Goal: Navigation & Orientation: Find specific page/section

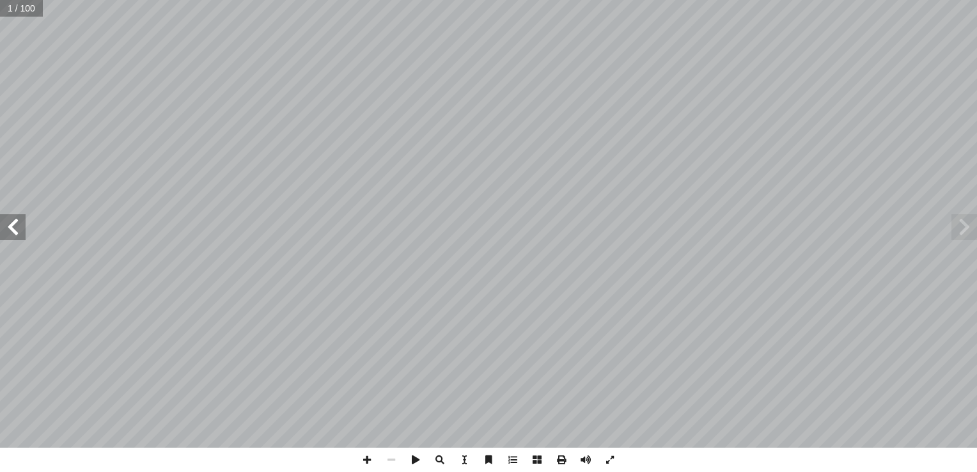
click at [21, 223] on span at bounding box center [13, 227] width 26 height 26
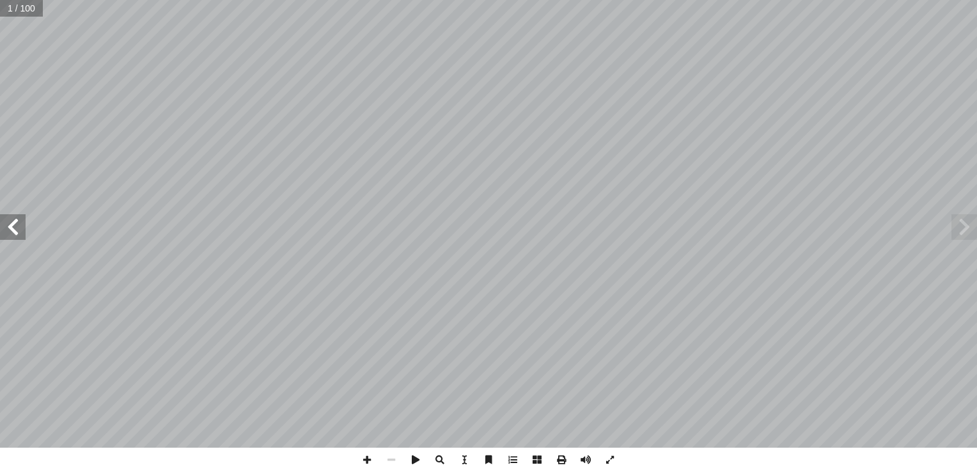
click at [21, 223] on span at bounding box center [13, 227] width 26 height 26
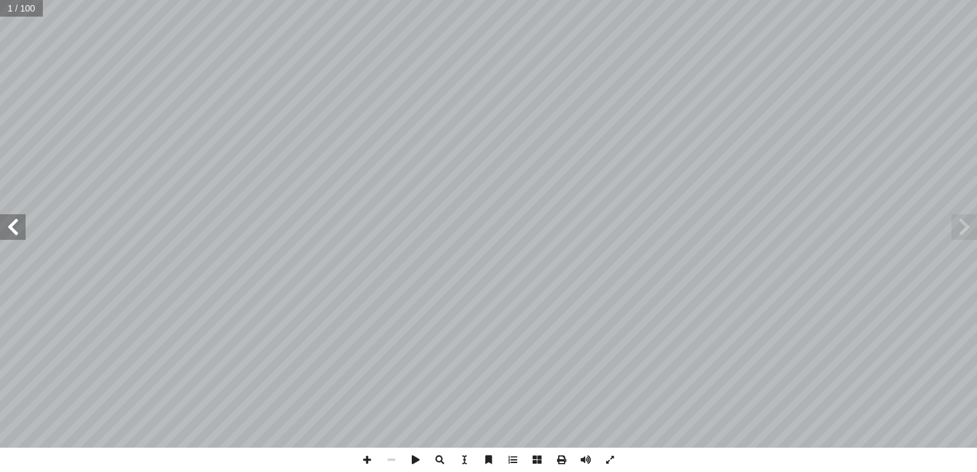
click at [21, 223] on span at bounding box center [13, 227] width 26 height 26
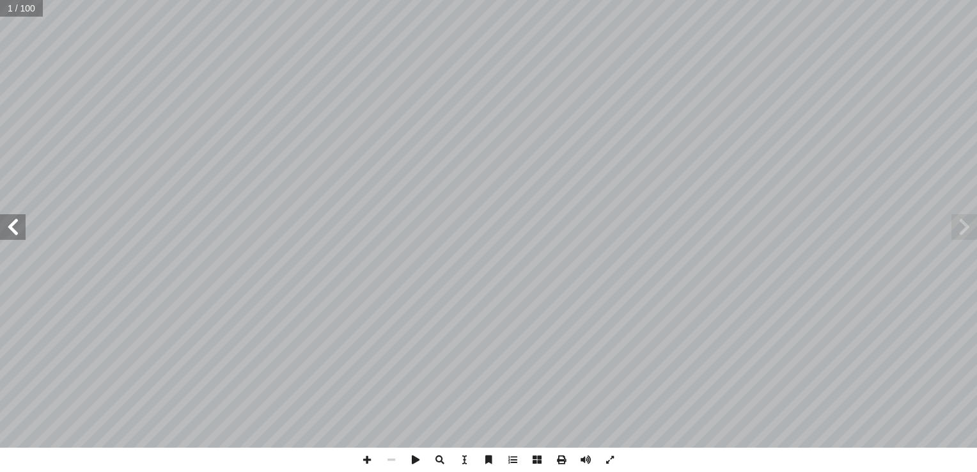
click at [21, 223] on span at bounding box center [13, 227] width 26 height 26
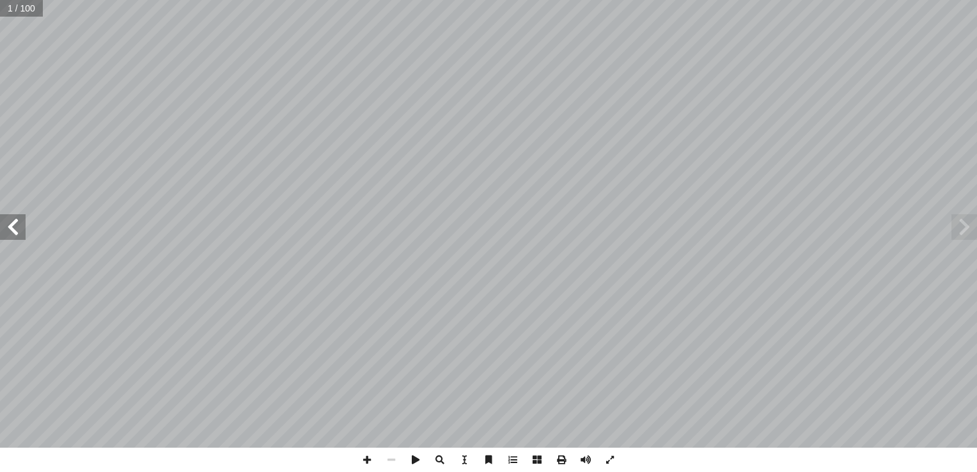
click at [21, 223] on span at bounding box center [13, 227] width 26 height 26
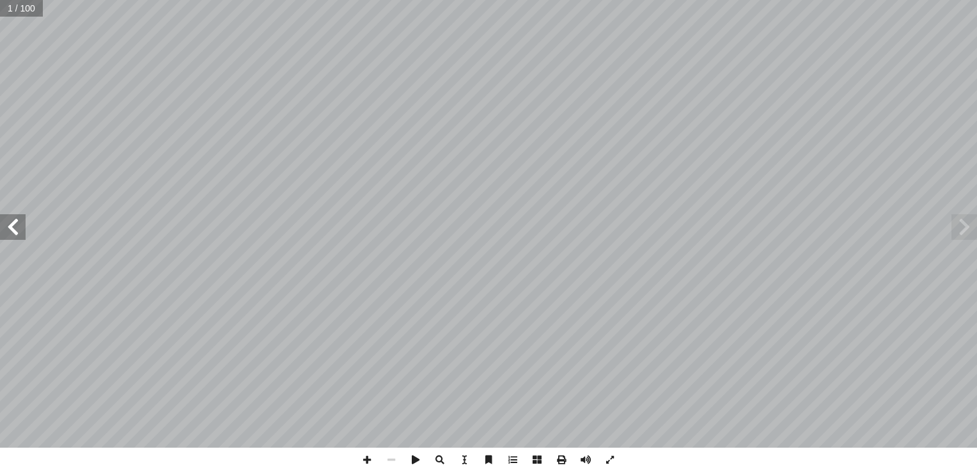
click at [21, 223] on span at bounding box center [13, 227] width 26 height 26
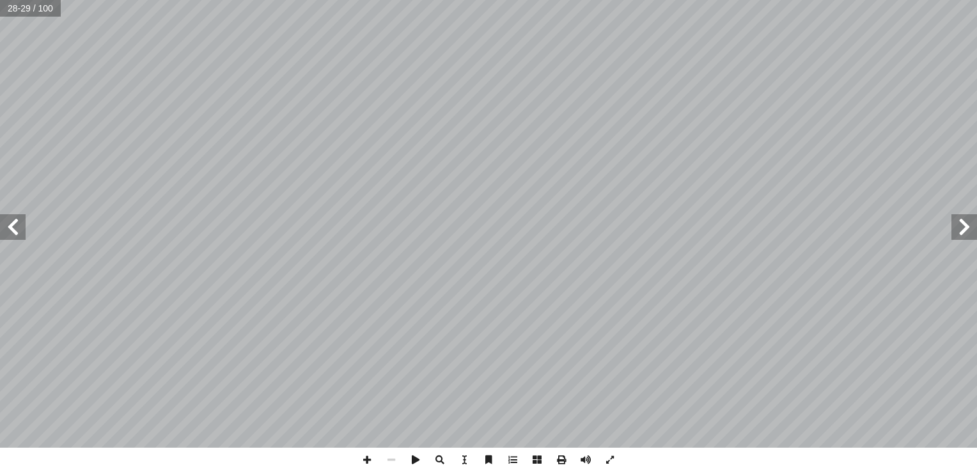
click at [21, 223] on span at bounding box center [13, 227] width 26 height 26
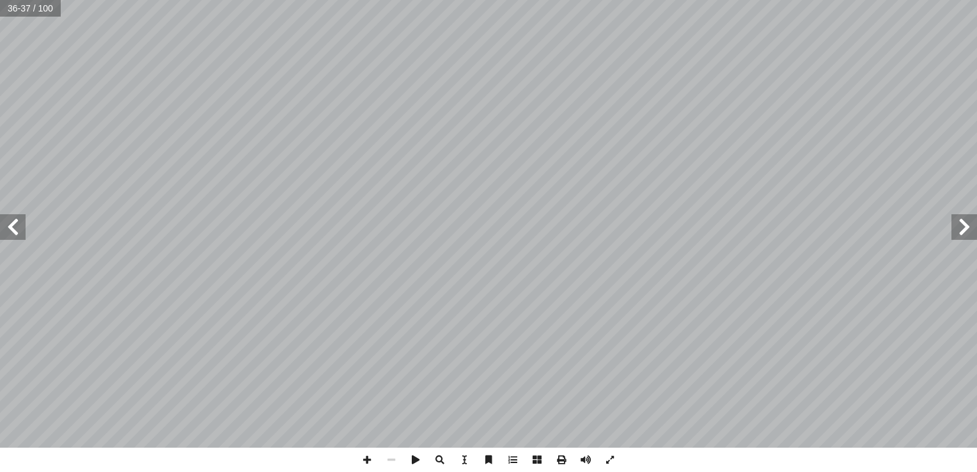
click at [21, 223] on span at bounding box center [13, 227] width 26 height 26
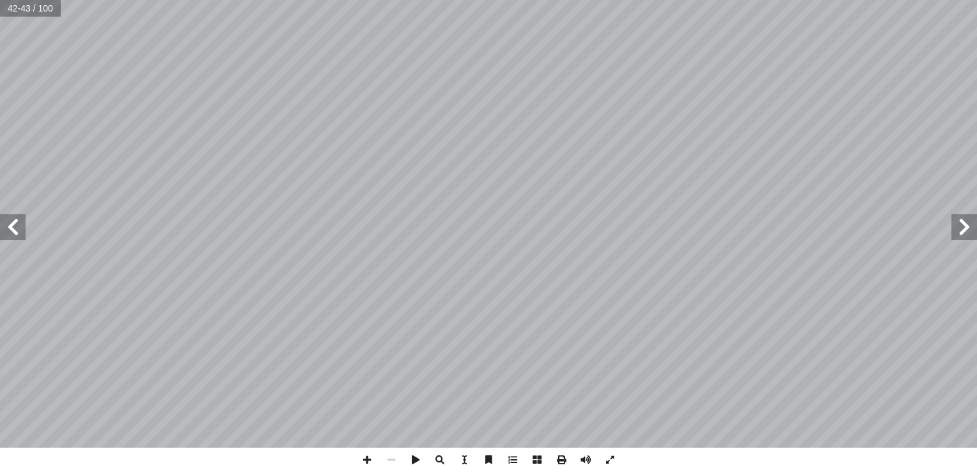
click at [21, 223] on span at bounding box center [13, 227] width 26 height 26
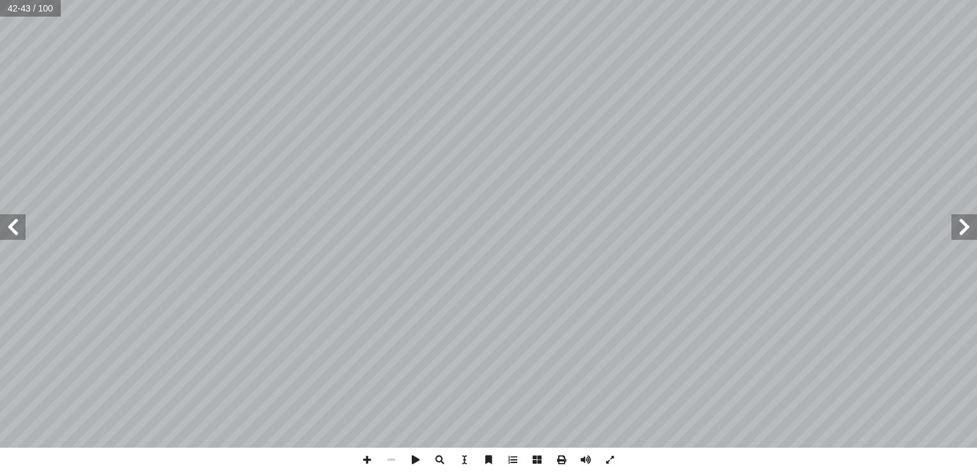
click at [21, 223] on span at bounding box center [13, 227] width 26 height 26
click at [368, 459] on span at bounding box center [367, 460] width 24 height 24
click at [21, 234] on span at bounding box center [13, 227] width 26 height 26
click at [389, 462] on span at bounding box center [391, 460] width 24 height 24
click at [366, 462] on span at bounding box center [367, 460] width 24 height 24
